Goal: Task Accomplishment & Management: Manage account settings

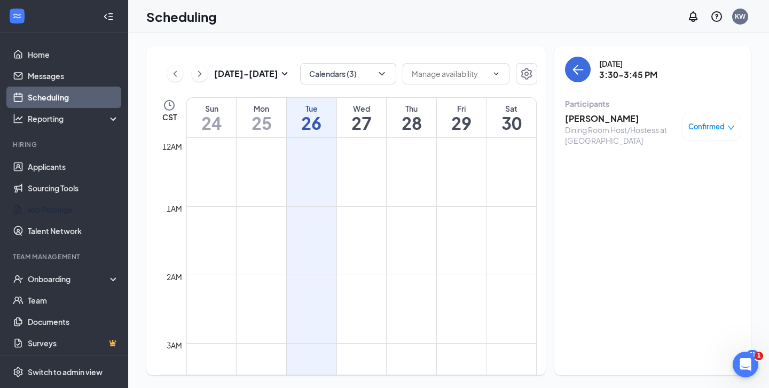
scroll to position [908, 0]
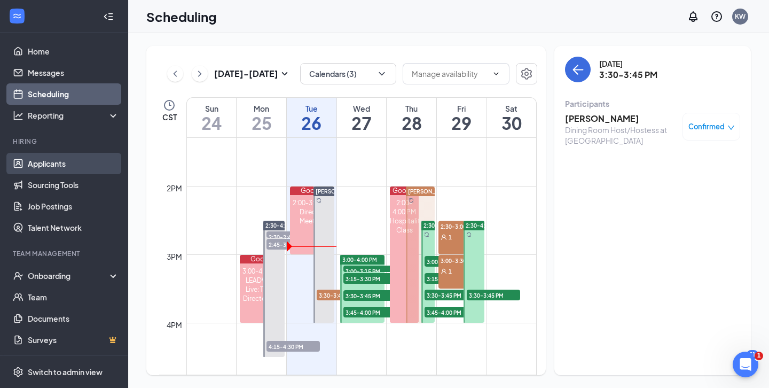
click at [49, 164] on link "Applicants" at bounding box center [73, 163] width 91 height 21
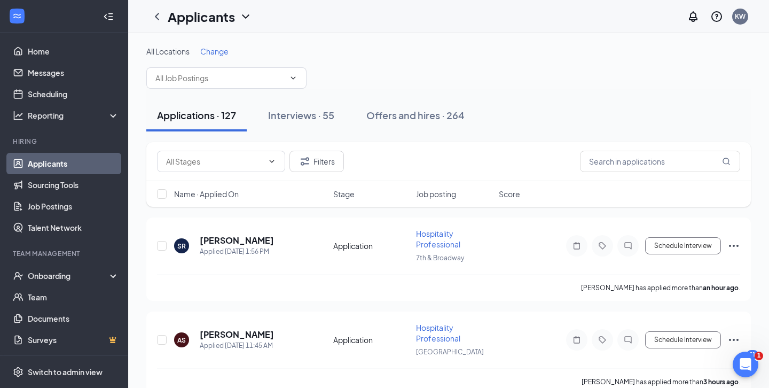
click at [201, 89] on div "Applications · 127 Interviews · 55 Offers and hires · 264" at bounding box center [448, 115] width 604 height 53
click at [195, 77] on input "text" at bounding box center [219, 78] width 129 height 12
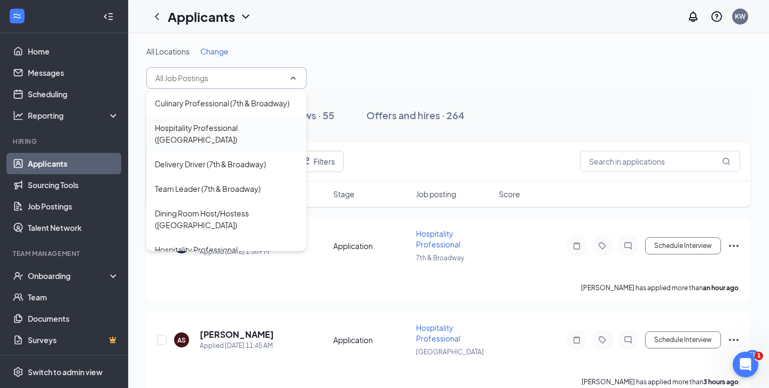
click at [178, 141] on div "Hospitality Professional ([GEOGRAPHIC_DATA])" at bounding box center [226, 133] width 143 height 23
type input "Hospitality Professional ([GEOGRAPHIC_DATA])"
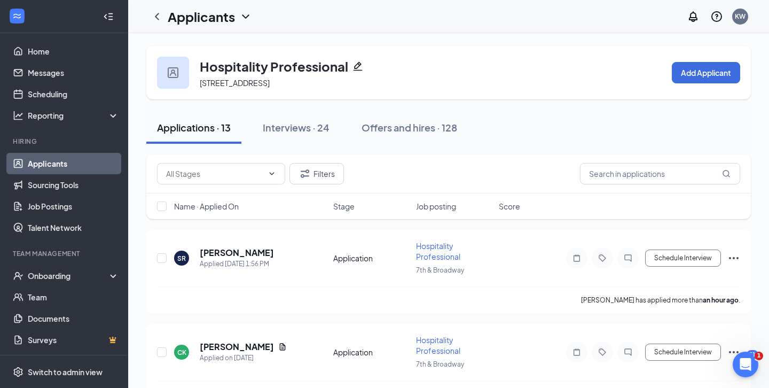
click at [215, 208] on span "Name · Applied On" at bounding box center [206, 206] width 65 height 11
click at [158, 17] on icon "ChevronLeft" at bounding box center [157, 16] width 13 height 13
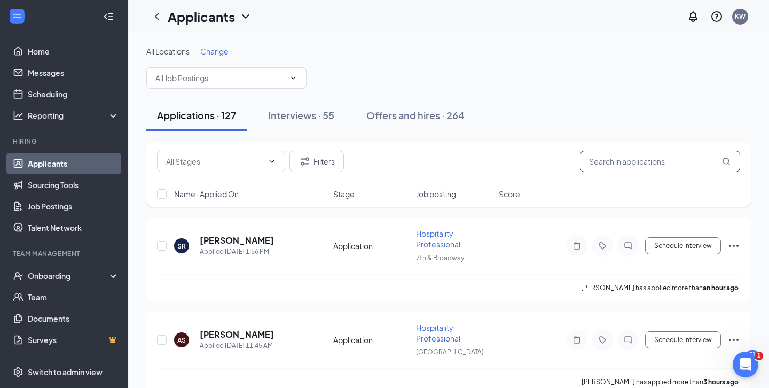
click at [627, 170] on input "text" at bounding box center [660, 161] width 160 height 21
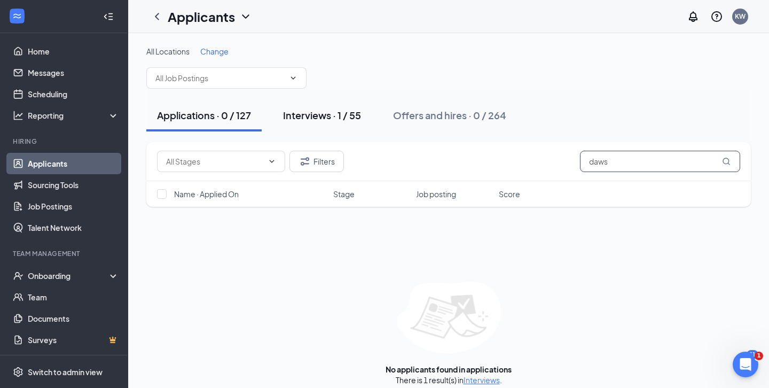
type input "daws"
click at [334, 113] on div "Interviews · 1 / 55" at bounding box center [322, 114] width 78 height 13
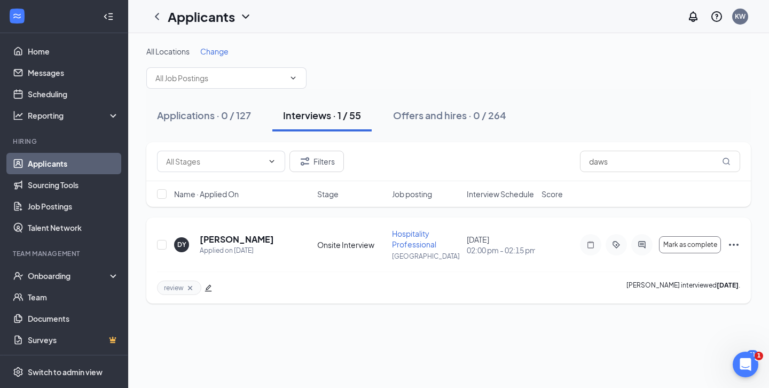
click at [732, 240] on icon "Ellipses" at bounding box center [733, 244] width 13 height 13
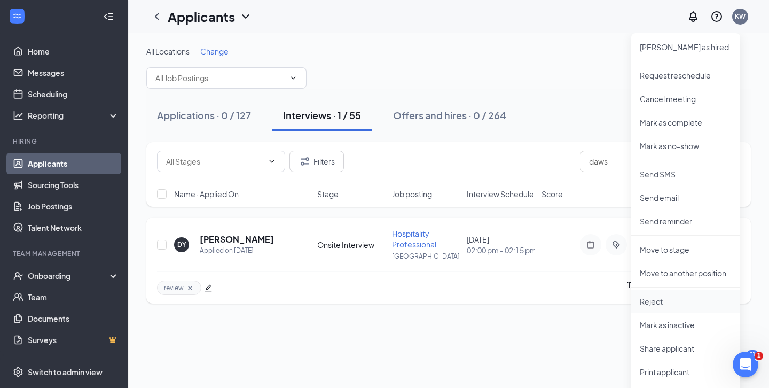
click at [668, 297] on p "Reject" at bounding box center [685, 301] width 92 height 11
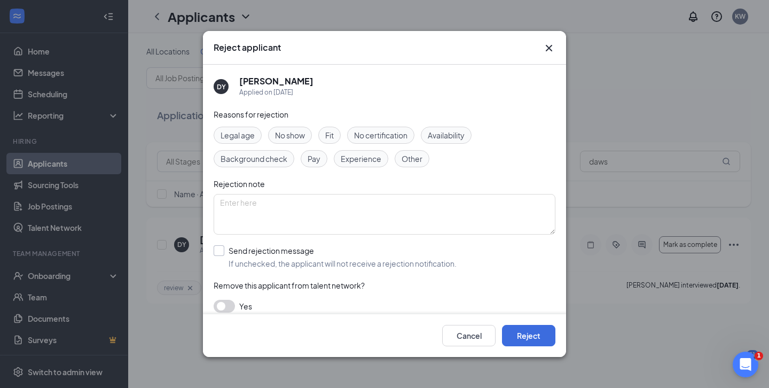
click at [283, 264] on input "Send rejection message If unchecked, the applicant will not receive a rejection…" at bounding box center [335, 256] width 243 height 23
checkbox input "true"
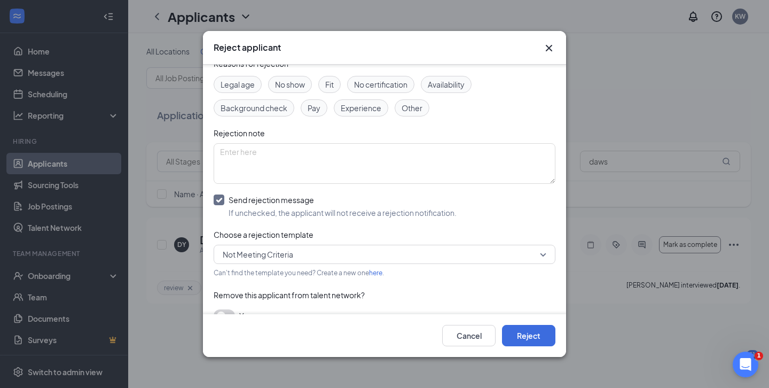
click at [373, 252] on span "Not Meeting Criteria" at bounding box center [380, 254] width 314 height 16
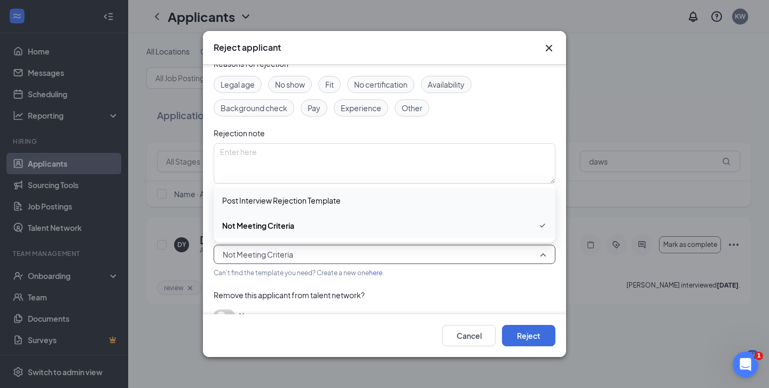
click at [278, 208] on div "Post Interview Rejection Template" at bounding box center [385, 200] width 342 height 25
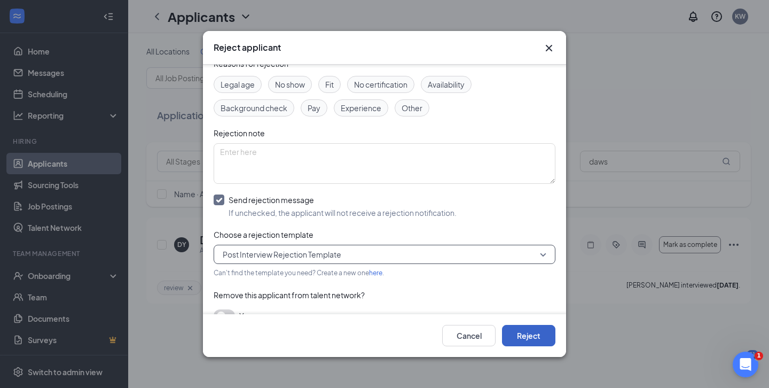
click at [515, 331] on button "Reject" at bounding box center [528, 335] width 53 height 21
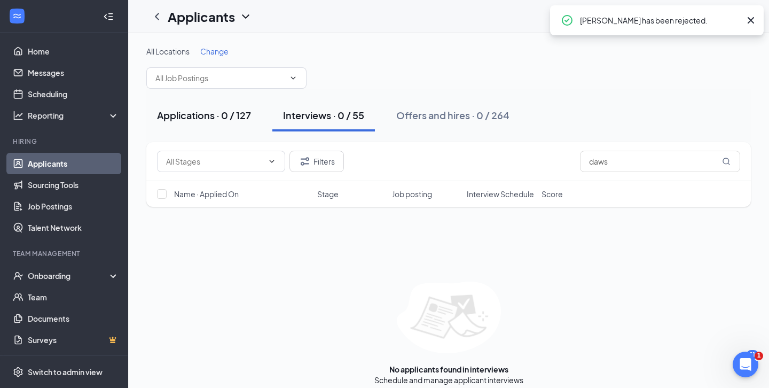
click at [206, 105] on button "Applications · 0 / 127" at bounding box center [203, 115] width 115 height 32
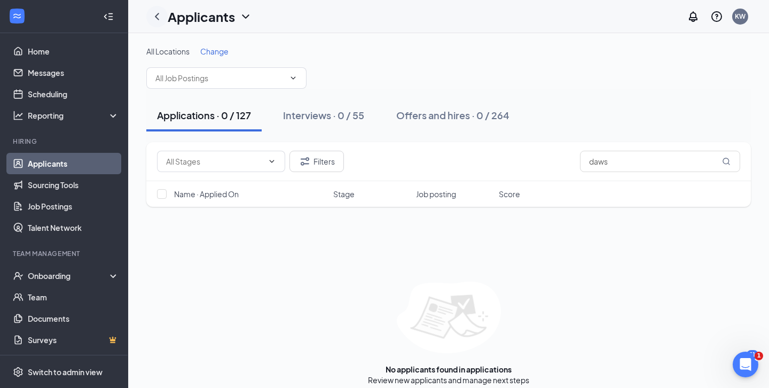
click at [157, 18] on icon "ChevronLeft" at bounding box center [157, 16] width 4 height 7
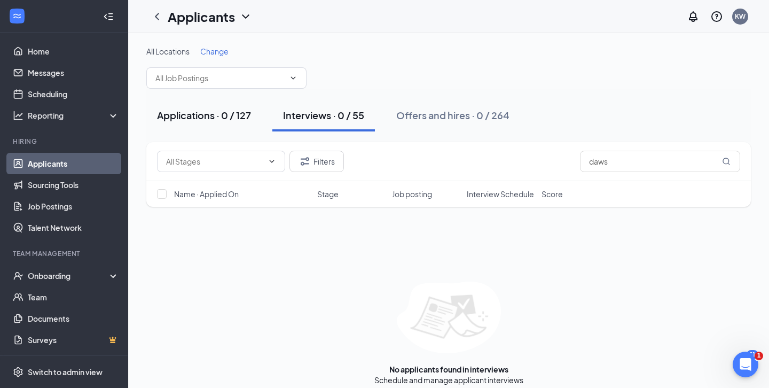
click at [217, 115] on div "Applications · 0 / 127" at bounding box center [204, 114] width 94 height 13
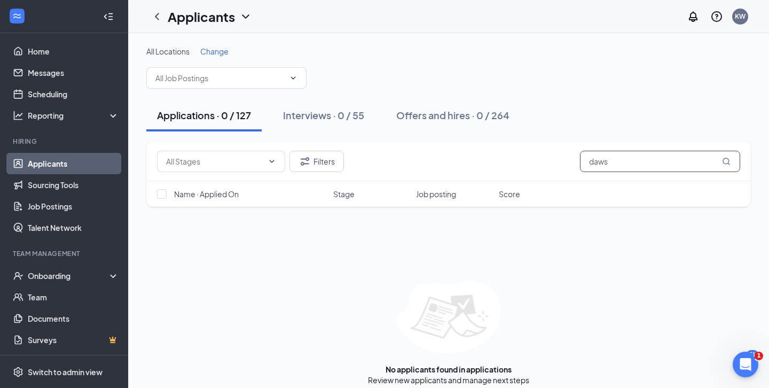
click at [666, 160] on input "daws" at bounding box center [660, 161] width 160 height 21
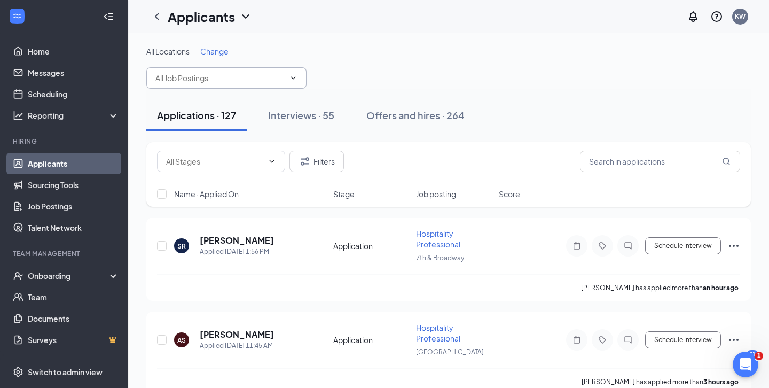
click at [182, 75] on input "text" at bounding box center [219, 78] width 129 height 12
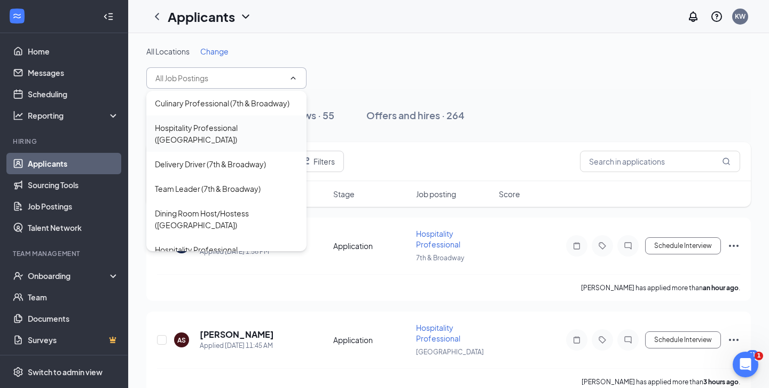
click at [178, 129] on div "Hospitality Professional ([GEOGRAPHIC_DATA])" at bounding box center [226, 133] width 143 height 23
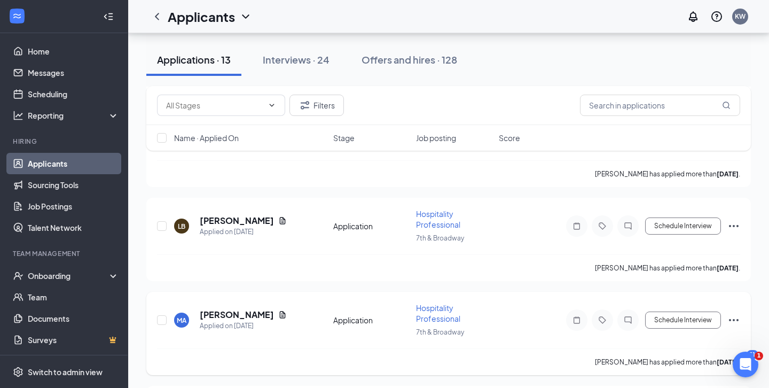
scroll to position [785, 0]
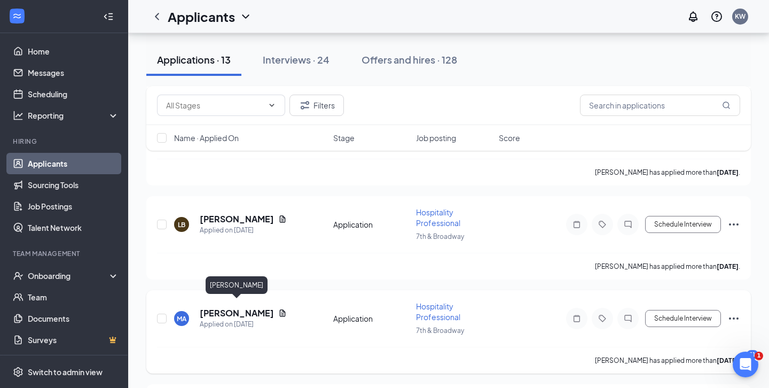
click at [245, 307] on h5 "[PERSON_NAME]" at bounding box center [237, 313] width 74 height 12
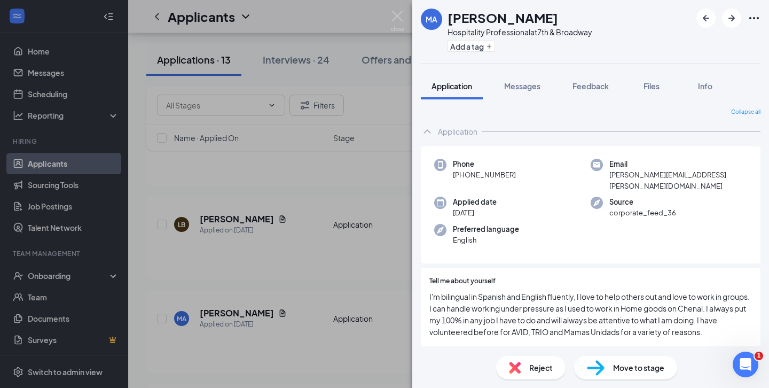
click at [598, 367] on img at bounding box center [596, 367] width 18 height 15
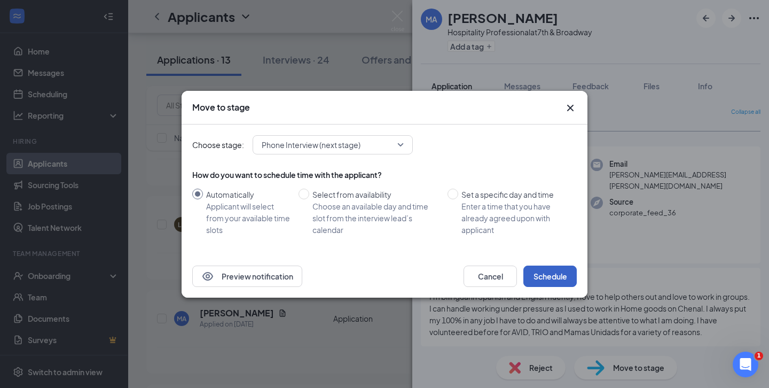
click at [548, 266] on button "Schedule" at bounding box center [549, 275] width 53 height 21
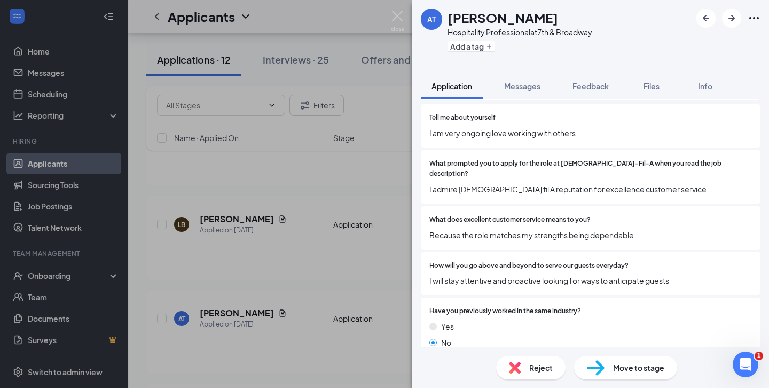
scroll to position [153, 0]
click at [513, 362] on img at bounding box center [515, 367] width 12 height 12
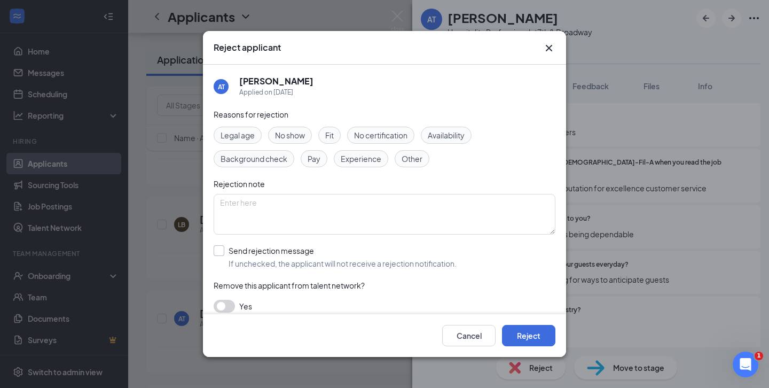
click at [231, 254] on input "Send rejection message If unchecked, the applicant will not receive a rejection…" at bounding box center [335, 256] width 243 height 23
checkbox input "true"
click at [520, 328] on button "Reject" at bounding box center [528, 335] width 53 height 21
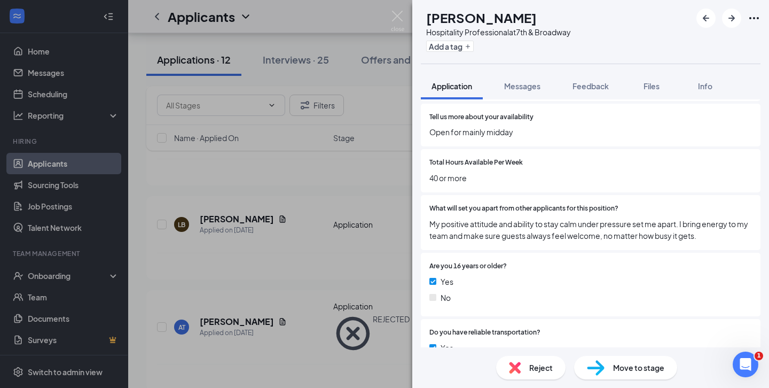
scroll to position [885, 0]
click at [346, 325] on div "LB Laterrian [PERSON_NAME] Hospitality Professional at [GEOGRAPHIC_DATA] Add a …" at bounding box center [384, 194] width 769 height 388
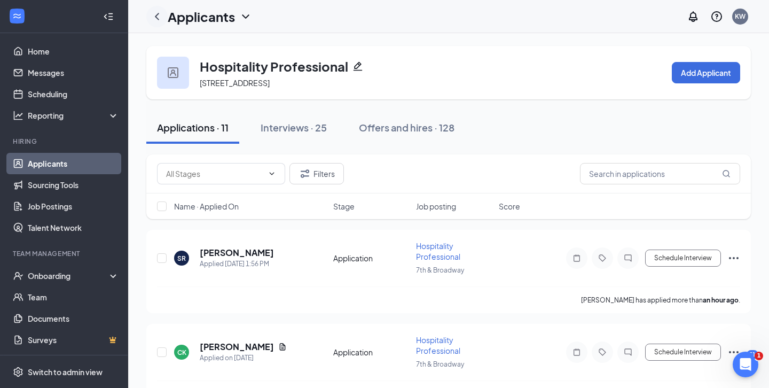
click at [165, 12] on div at bounding box center [156, 16] width 21 height 21
click at [157, 12] on icon "ChevronLeft" at bounding box center [157, 16] width 13 height 13
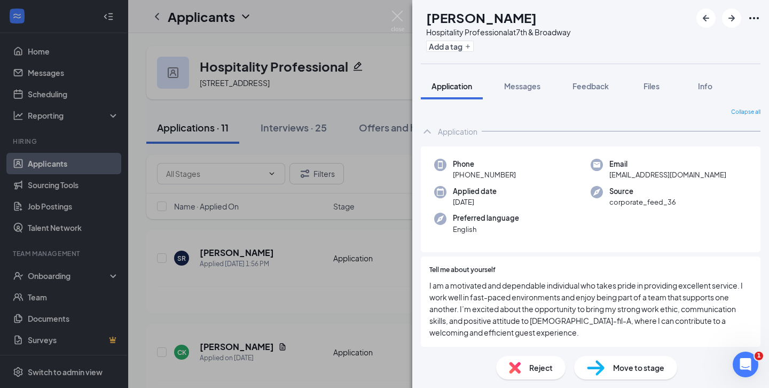
click at [264, 90] on div "LB Laterrian [PERSON_NAME] Hospitality Professional at [GEOGRAPHIC_DATA] Add a …" at bounding box center [384, 194] width 769 height 388
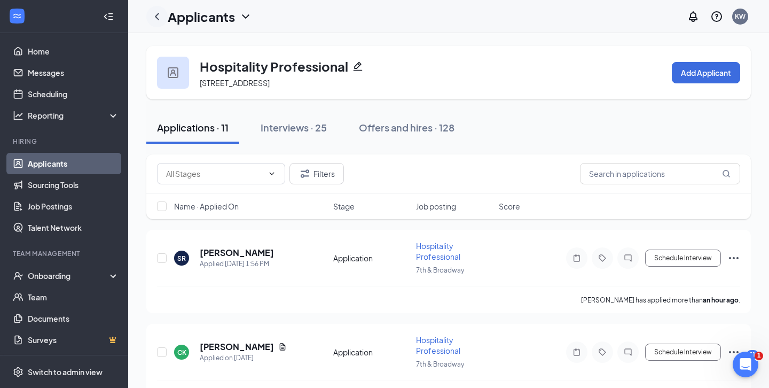
click at [162, 13] on icon "ChevronLeft" at bounding box center [157, 16] width 13 height 13
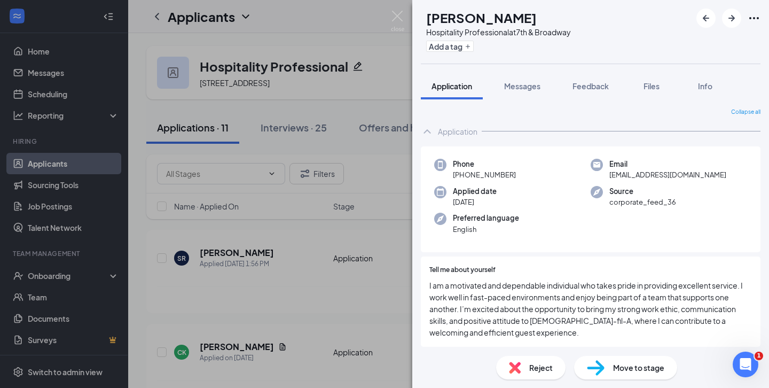
click at [162, 12] on div "LB Laterrian [PERSON_NAME] Hospitality Professional at [GEOGRAPHIC_DATA] Add a …" at bounding box center [384, 194] width 769 height 388
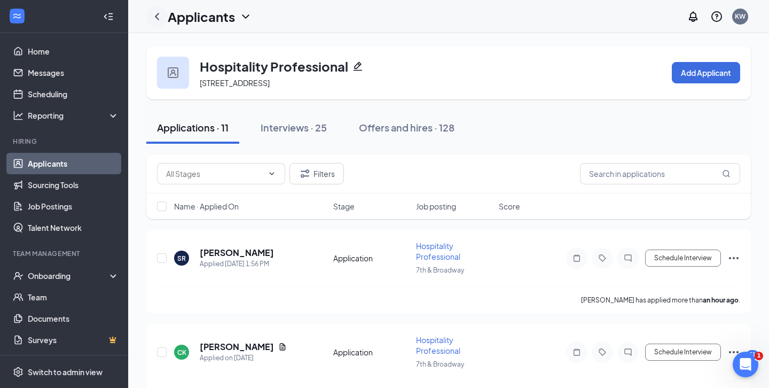
click at [153, 18] on icon "ChevronLeft" at bounding box center [157, 16] width 13 height 13
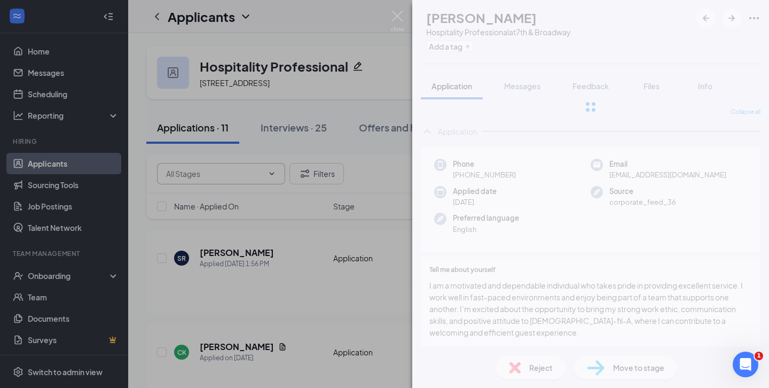
click at [310, 200] on div "LB Laterrian [PERSON_NAME] Hospitality Professional at [GEOGRAPHIC_DATA] Add a …" at bounding box center [384, 194] width 769 height 388
